Goal: Task Accomplishment & Management: Use online tool/utility

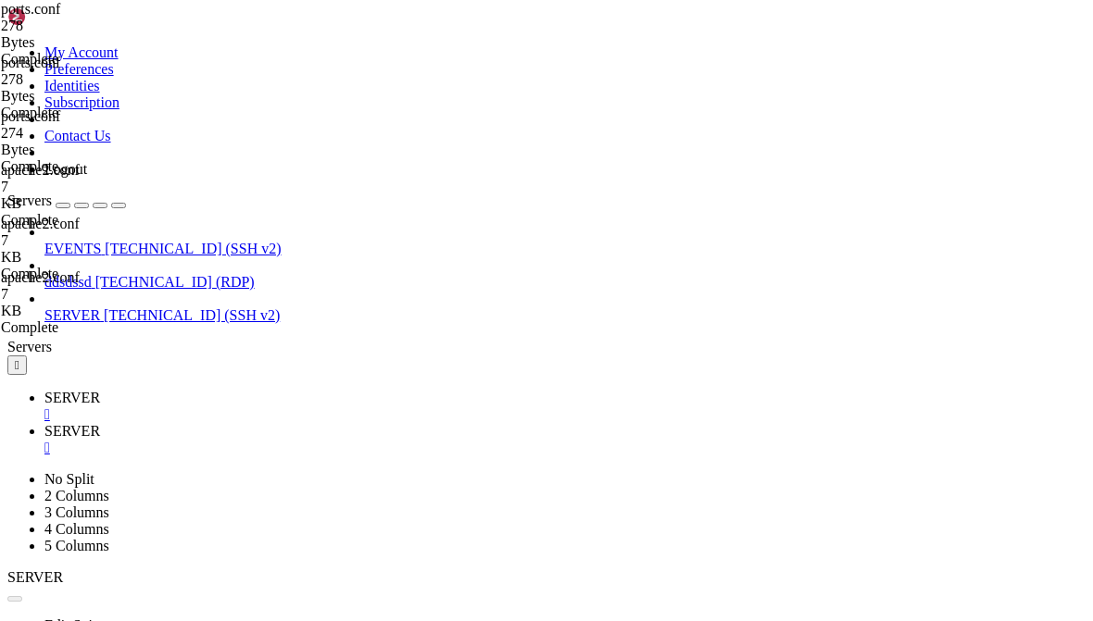
scroll to position [13, 0]
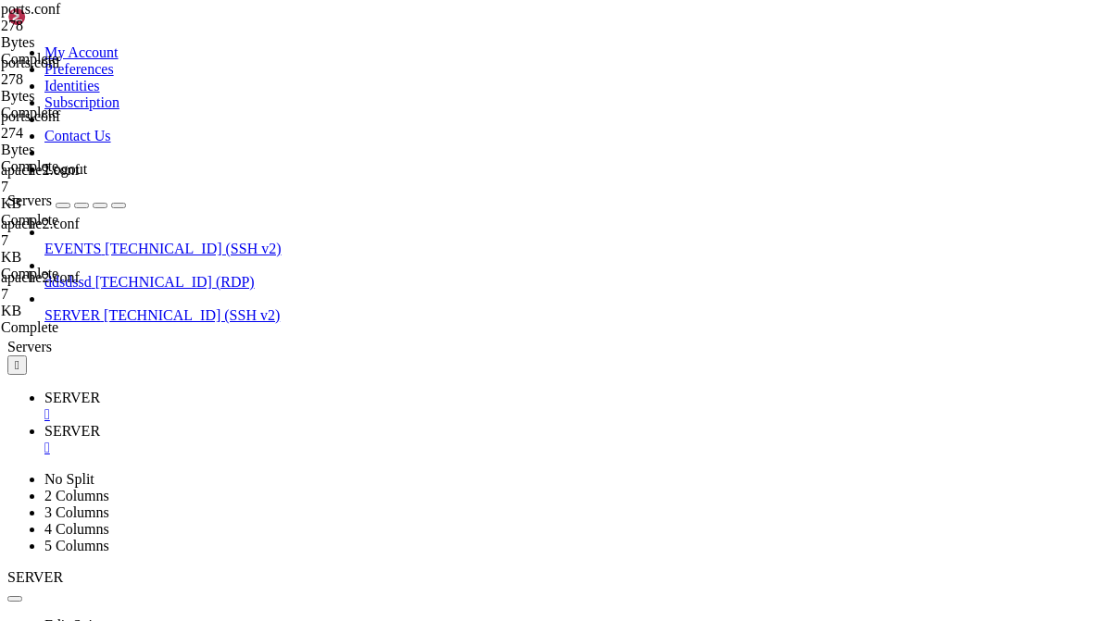
paste textarea "import http.server import socketserver import os PORT = 8080 DIRECTORY = "./hls…"
type textarea "import http.server import socketserver import os PORT = 8080 DIRECTORY = "./hls…"
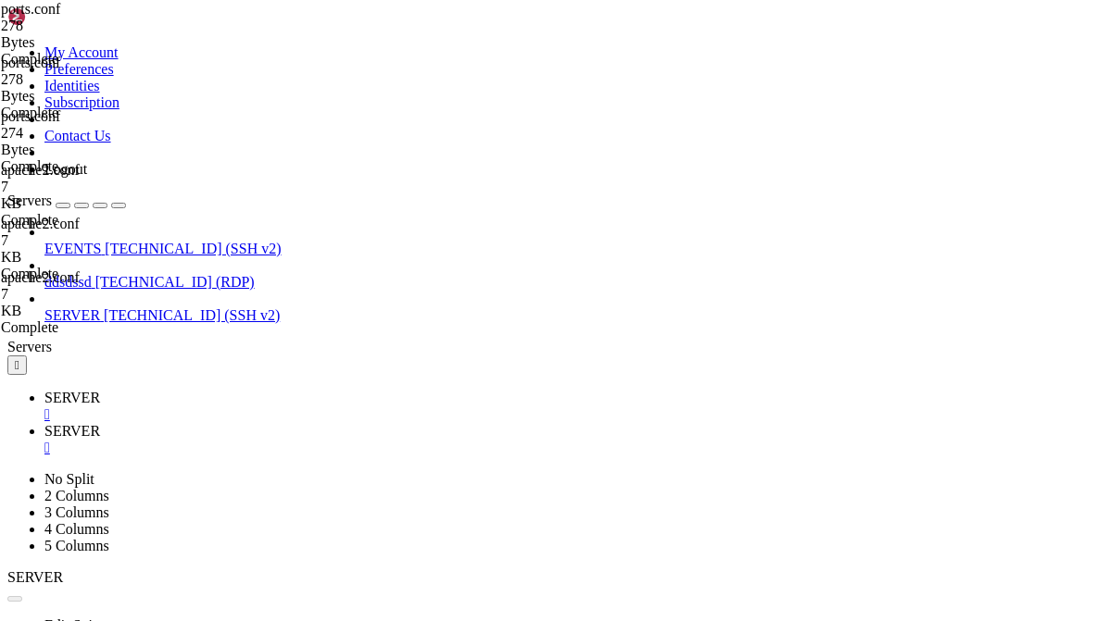
click at [15, 358] on div "" at bounding box center [17, 365] width 5 height 14
click at [280, 307] on span "[TECHNICAL_ID] (SSH v2)" at bounding box center [192, 315] width 176 height 16
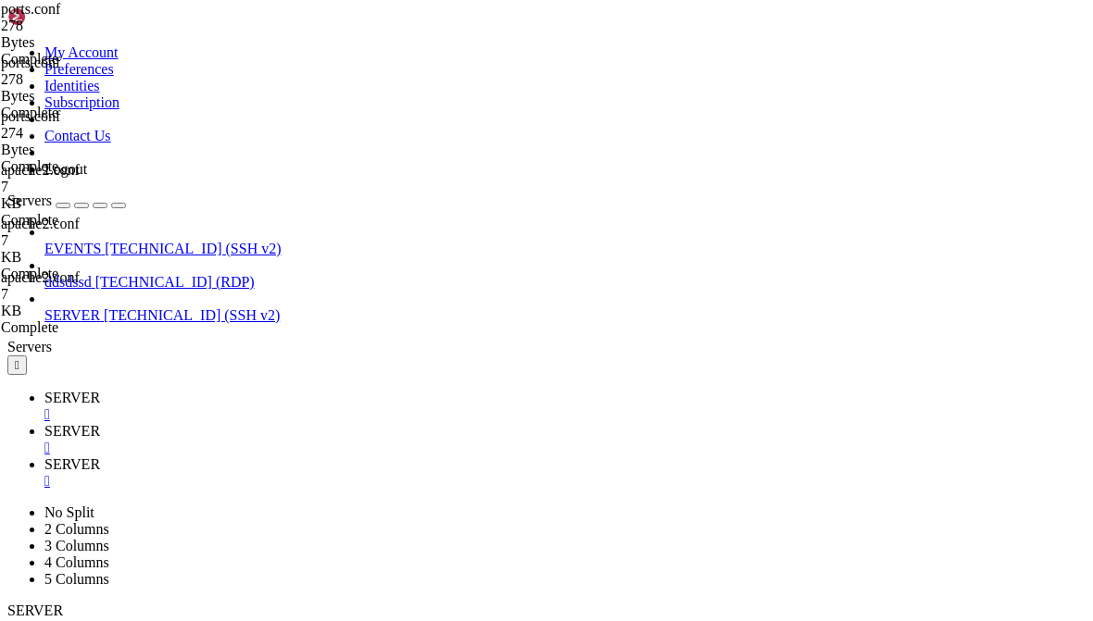
scroll to position [2982, 0]
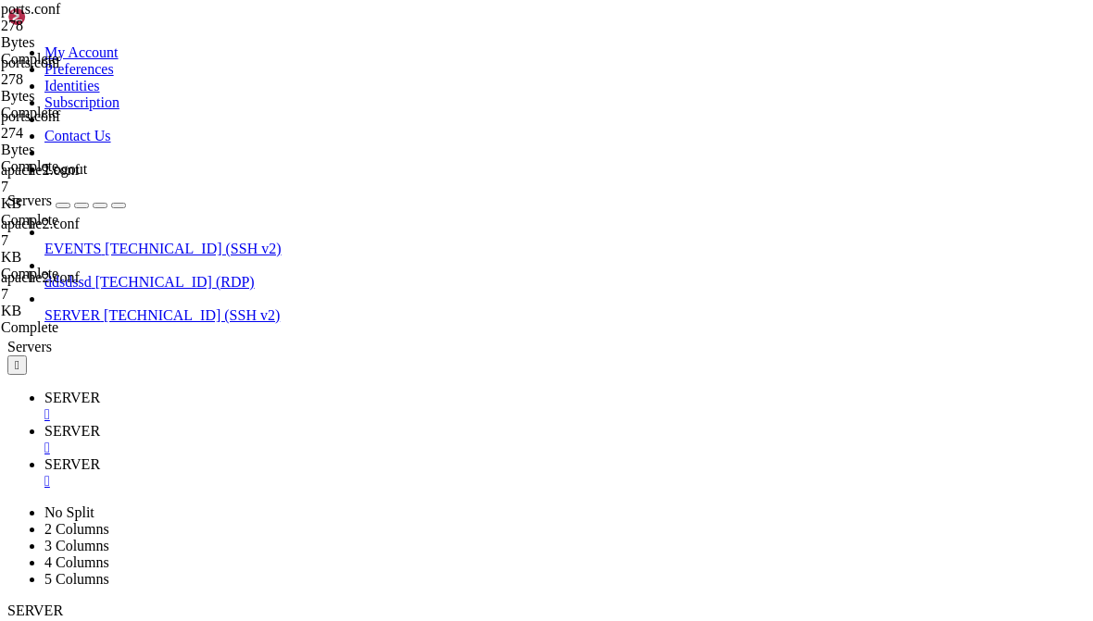
type input "/etc/nginx"
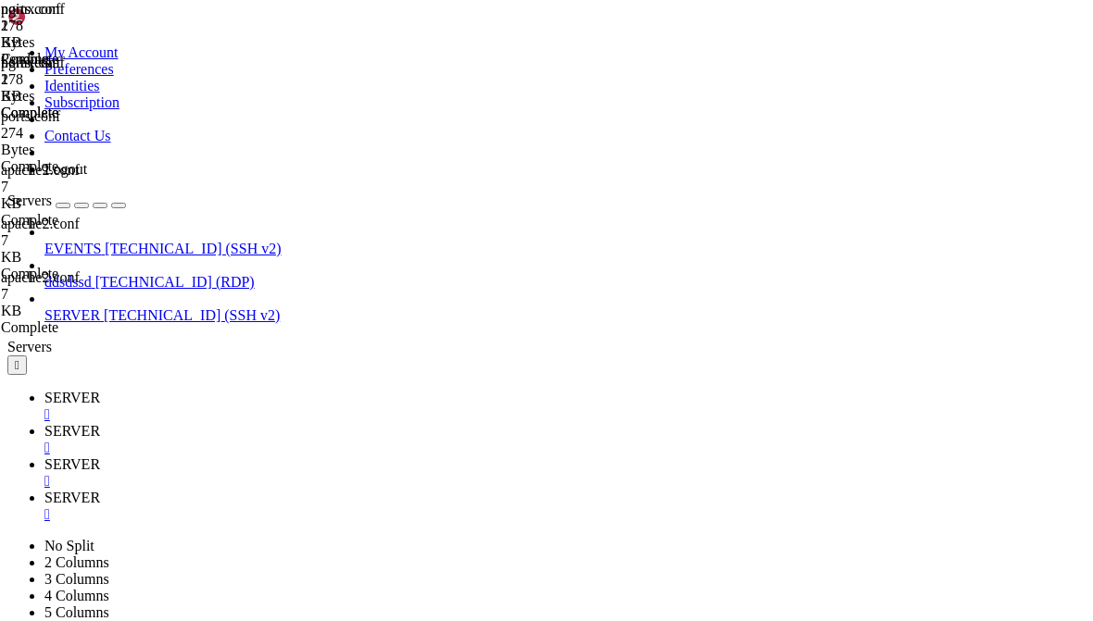
scroll to position [268, 0]
click at [100, 457] on span "SERVER" at bounding box center [72, 465] width 56 height 16
click at [100, 490] on span "SERVER" at bounding box center [72, 498] width 56 height 16
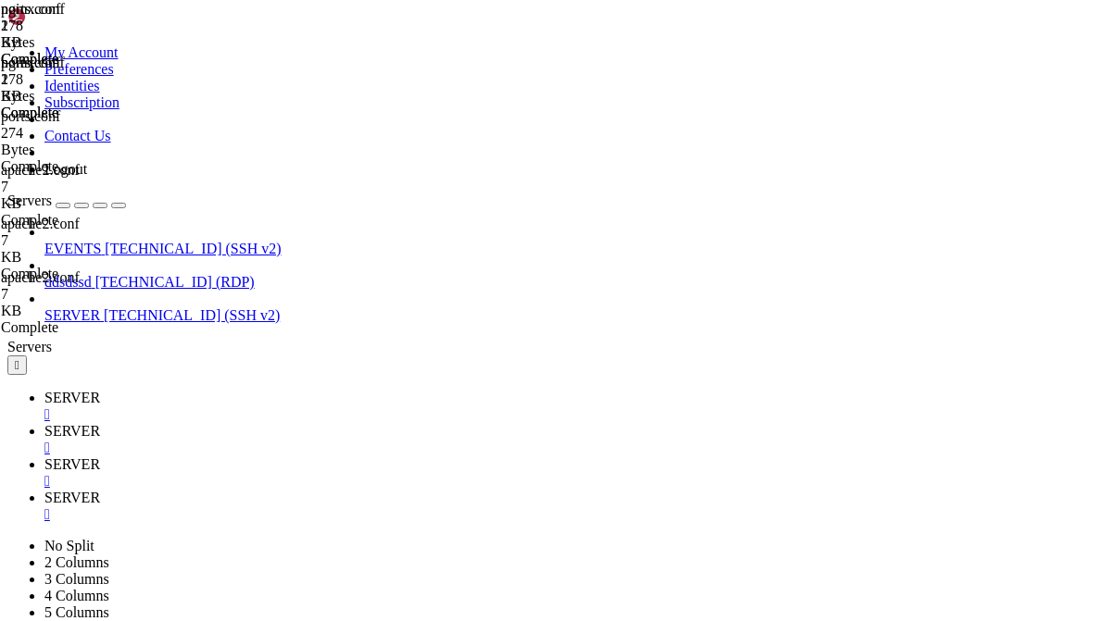
click at [100, 457] on span "SERVER" at bounding box center [72, 465] width 56 height 16
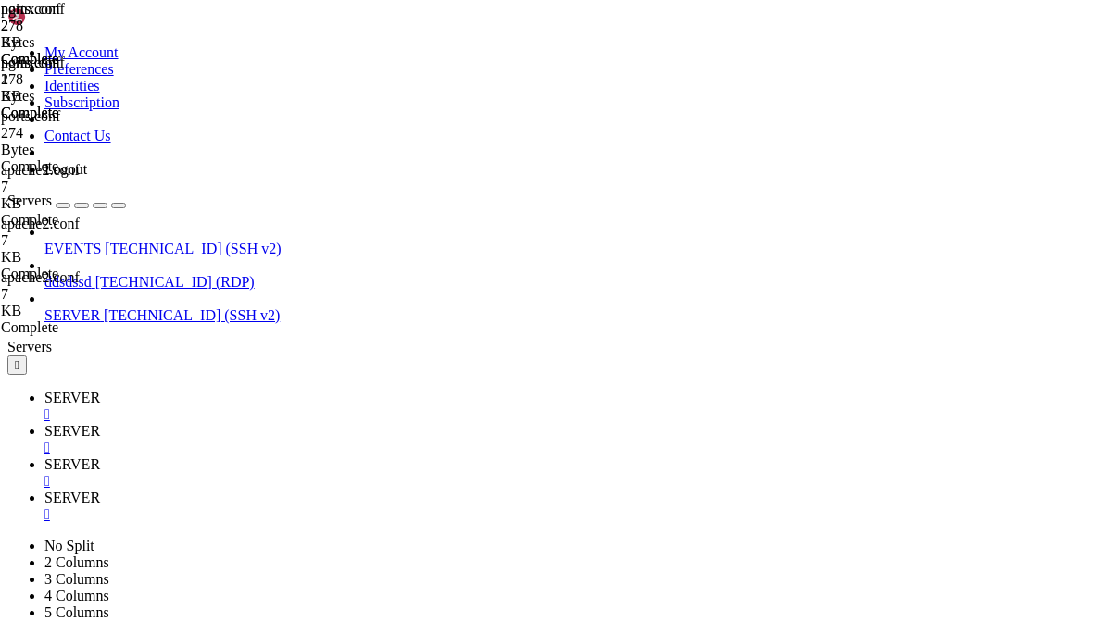
scroll to position [3945, 0]
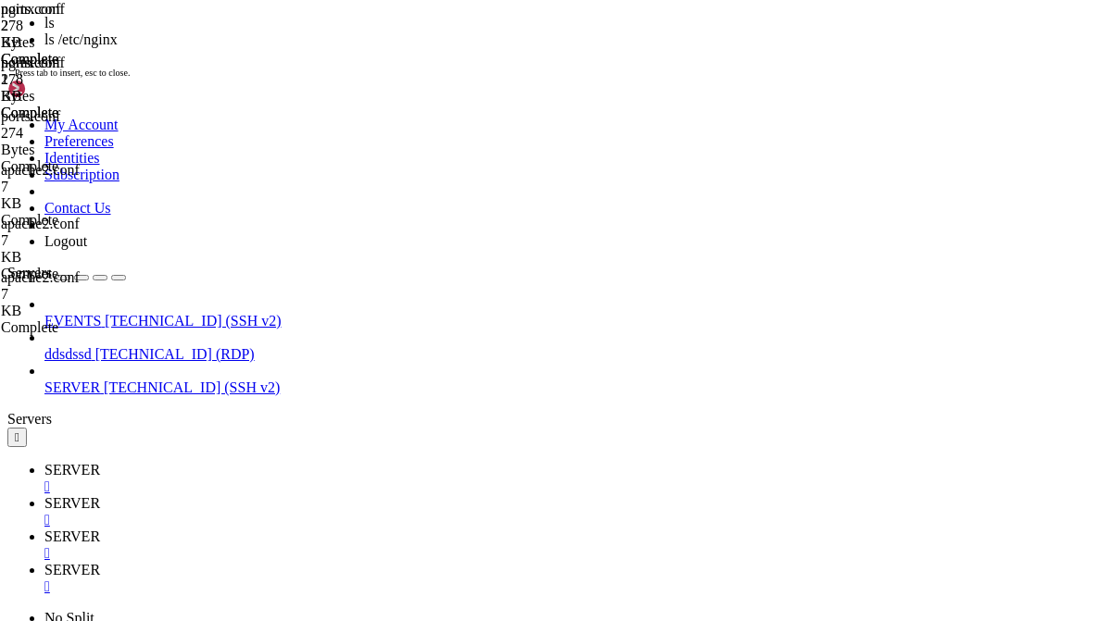
scroll to position [4261, 0]
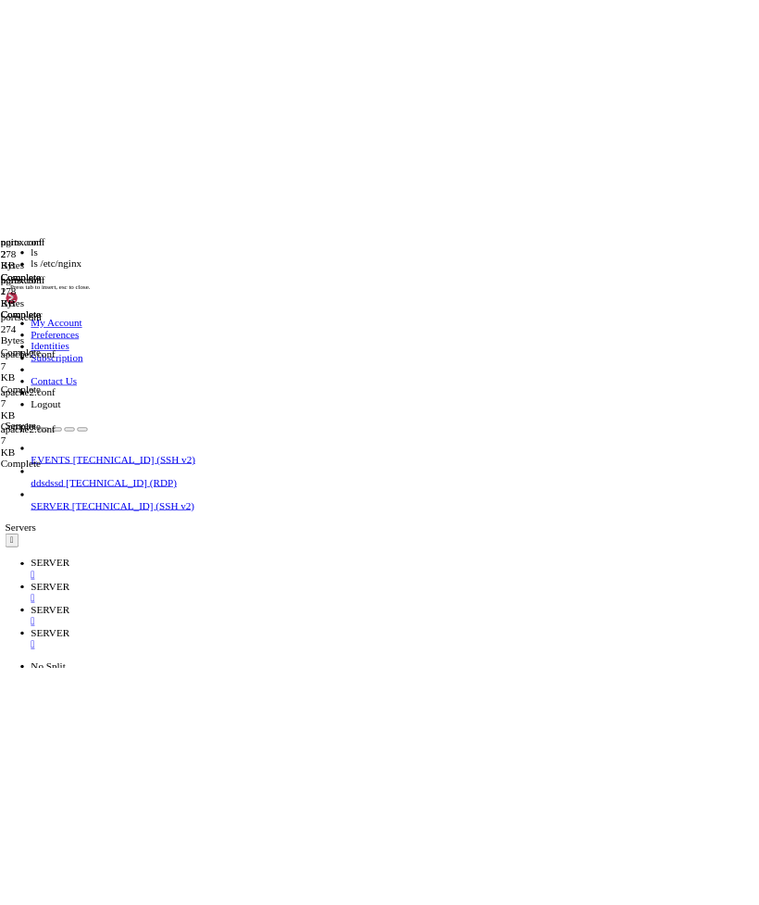
scroll to position [4301, 0]
